Goal: Information Seeking & Learning: Learn about a topic

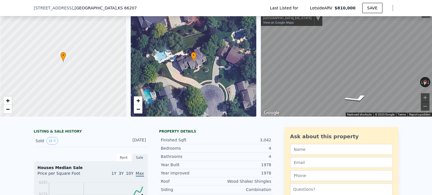
scroll to position [125, 0]
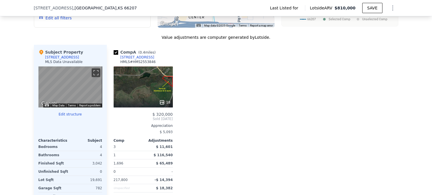
click at [84, 143] on div "4" at bounding box center [87, 147] width 31 height 8
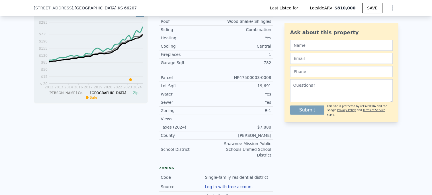
scroll to position [164, 0]
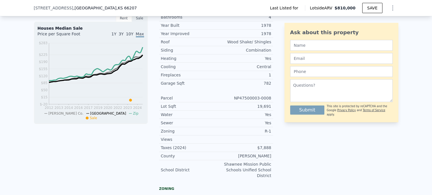
click at [17, 91] on div "LISTING & SALE HISTORY Sold 0 [DATE] Rent Sale Rent over time Price per Square …" at bounding box center [216, 119] width 432 height 273
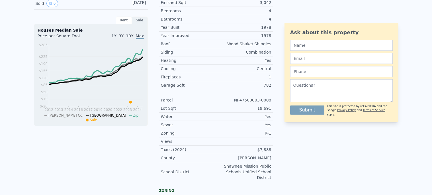
scroll to position [0, 0]
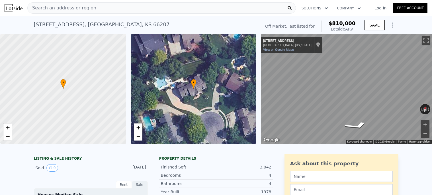
click at [392, 24] on icon "Show Options" at bounding box center [393, 25] width 7 height 7
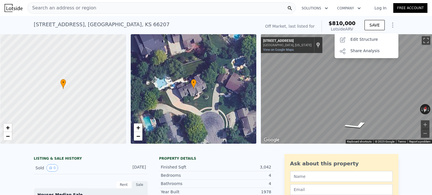
click at [392, 24] on icon "Show Options" at bounding box center [393, 25] width 7 height 7
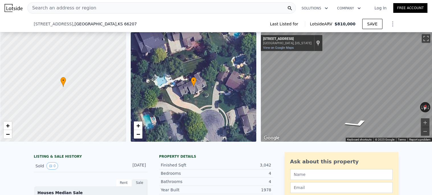
scroll to position [68, 0]
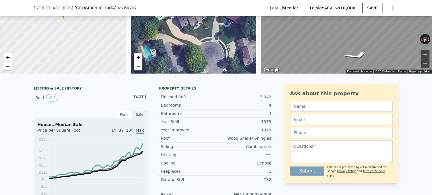
click at [60, 88] on div "LISTING & SALE HISTORY" at bounding box center [91, 89] width 114 height 6
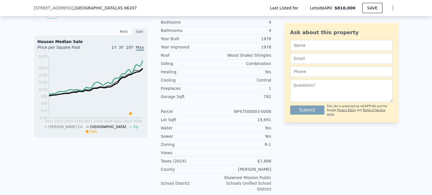
scroll to position [150, 0]
